Goal: Information Seeking & Learning: Learn about a topic

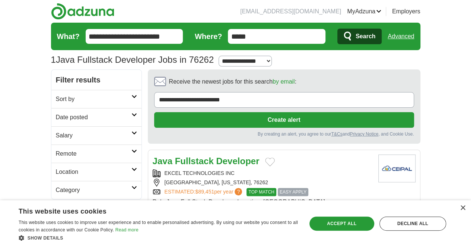
click at [420, 13] on link "Employers" at bounding box center [406, 11] width 28 height 9
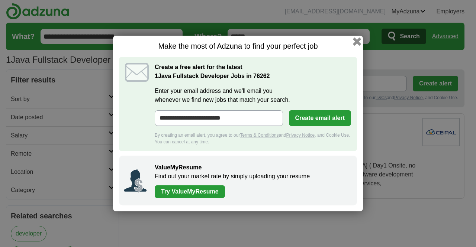
click at [356, 41] on button "button" at bounding box center [357, 42] width 8 height 8
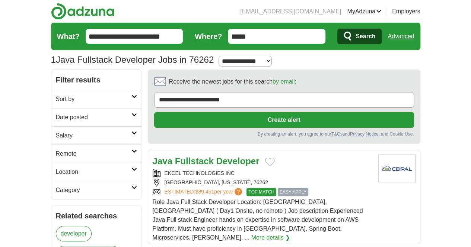
click at [0, 0] on link "Resumes" at bounding box center [0, 0] width 0 height 0
